Goal: Find specific page/section: Find specific page/section

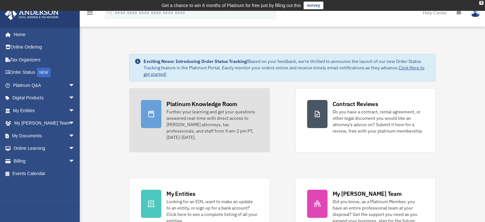
click at [208, 111] on div "Further your learning and get your questions answered real-time with direct acc…" at bounding box center [212, 124] width 91 height 32
click at [193, 103] on div "Platinum Knowledge Room" at bounding box center [202, 104] width 71 height 8
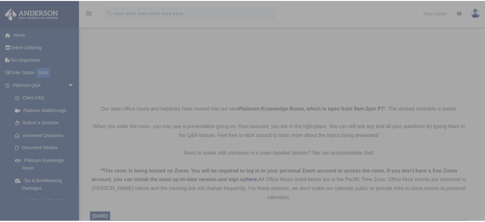
scroll to position [96, 0]
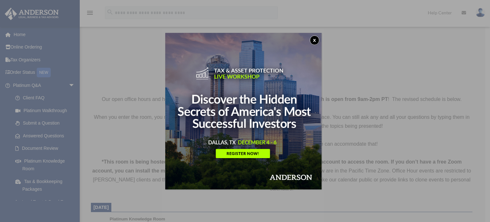
click at [315, 39] on button "x" at bounding box center [315, 40] width 10 height 10
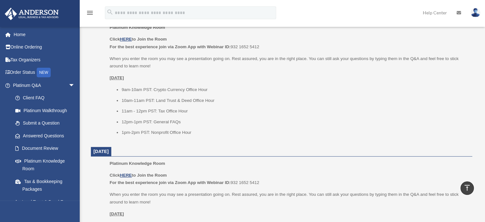
scroll to position [255, 0]
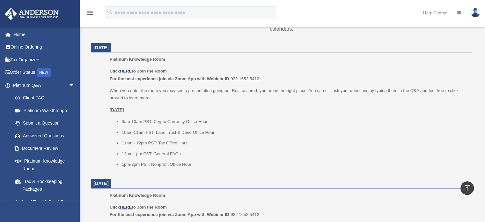
click at [127, 74] on p "Click HERE to Join the Room For the best experience join via Zoom App with Webi…" at bounding box center [289, 74] width 358 height 15
click at [127, 71] on u "HERE" at bounding box center [126, 71] width 12 height 5
